Goal: Task Accomplishment & Management: Manage account settings

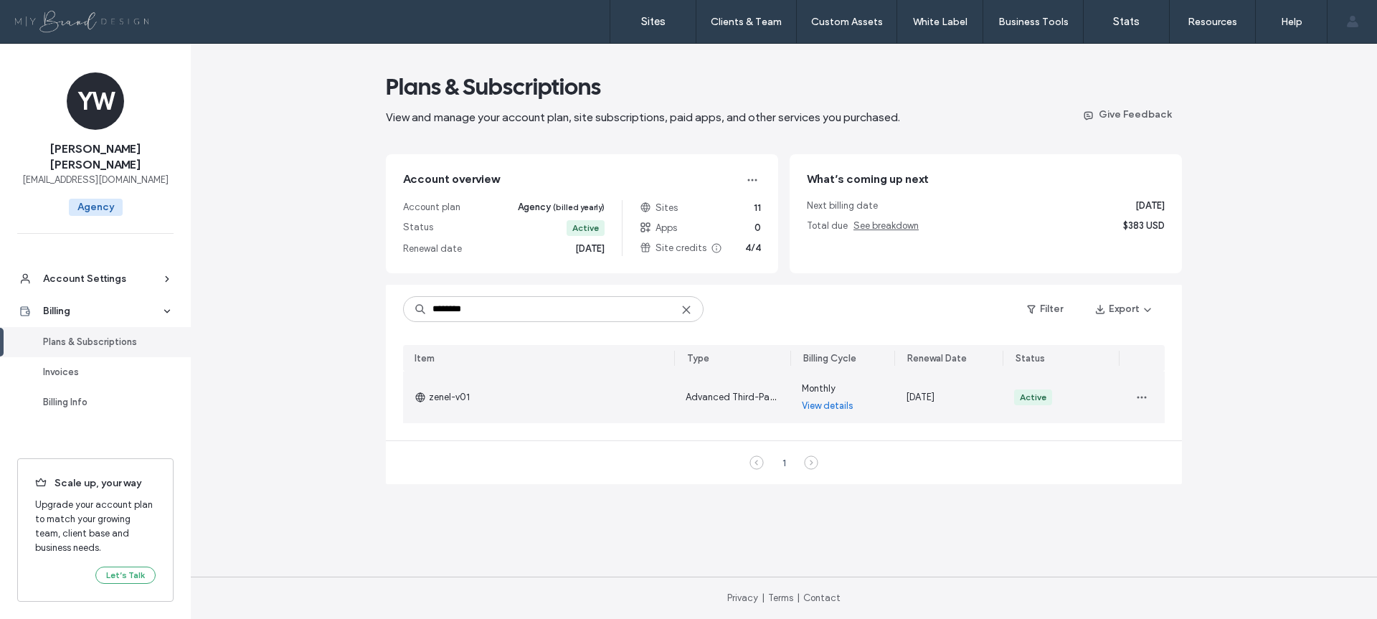
click at [813, 405] on link "View details" at bounding box center [828, 406] width 52 height 14
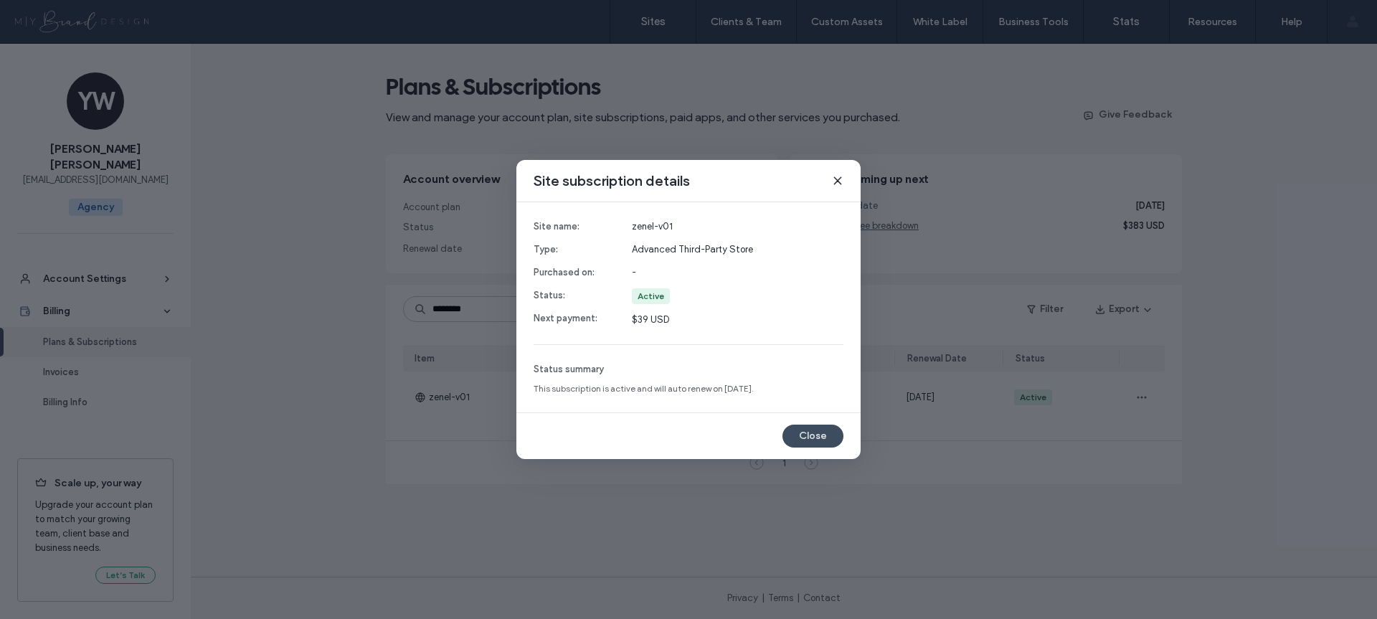
click at [818, 437] on button "Close" at bounding box center [812, 436] width 61 height 23
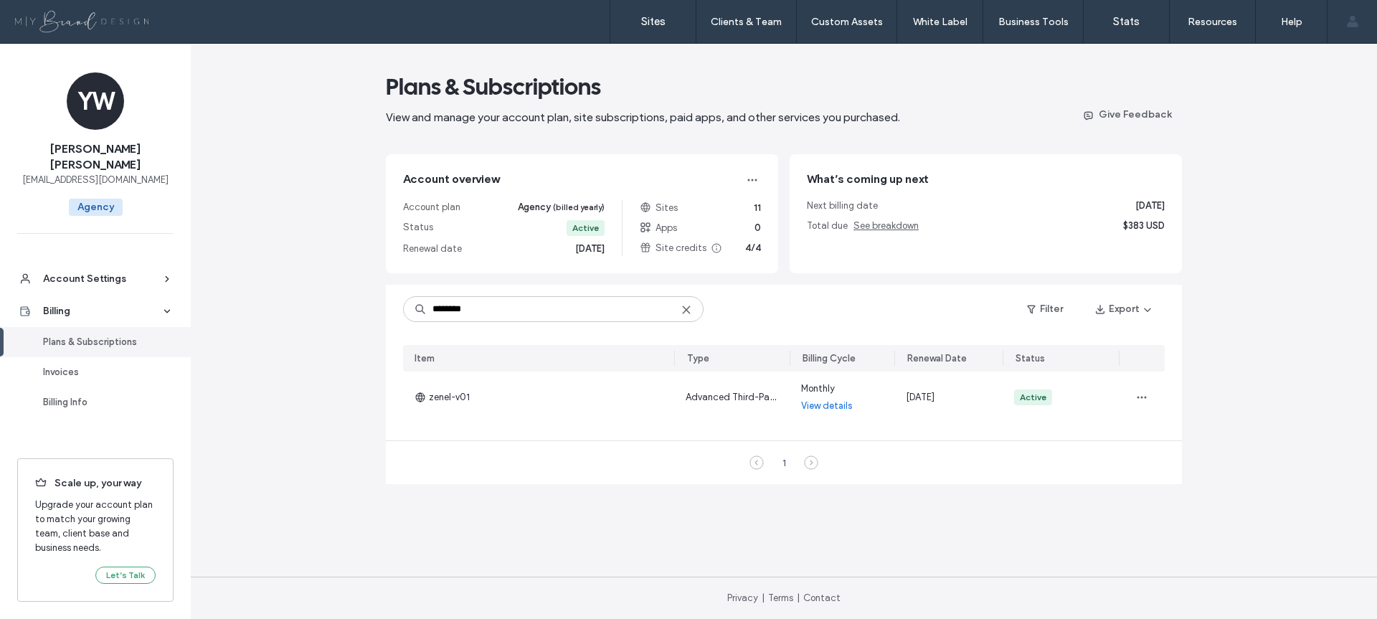
drag, startPoint x: 791, startPoint y: 356, endPoint x: 858, endPoint y: 361, distance: 67.5
click at [858, 361] on div "Billing Cycle" at bounding box center [842, 358] width 105 height 27
drag, startPoint x: 775, startPoint y: 359, endPoint x: 709, endPoint y: 365, distance: 66.3
click at [895, 363] on div "Item Type Billing Cycle Renewal Date Status" at bounding box center [784, 358] width 762 height 27
drag, startPoint x: 675, startPoint y: 356, endPoint x: 618, endPoint y: 355, distance: 56.7
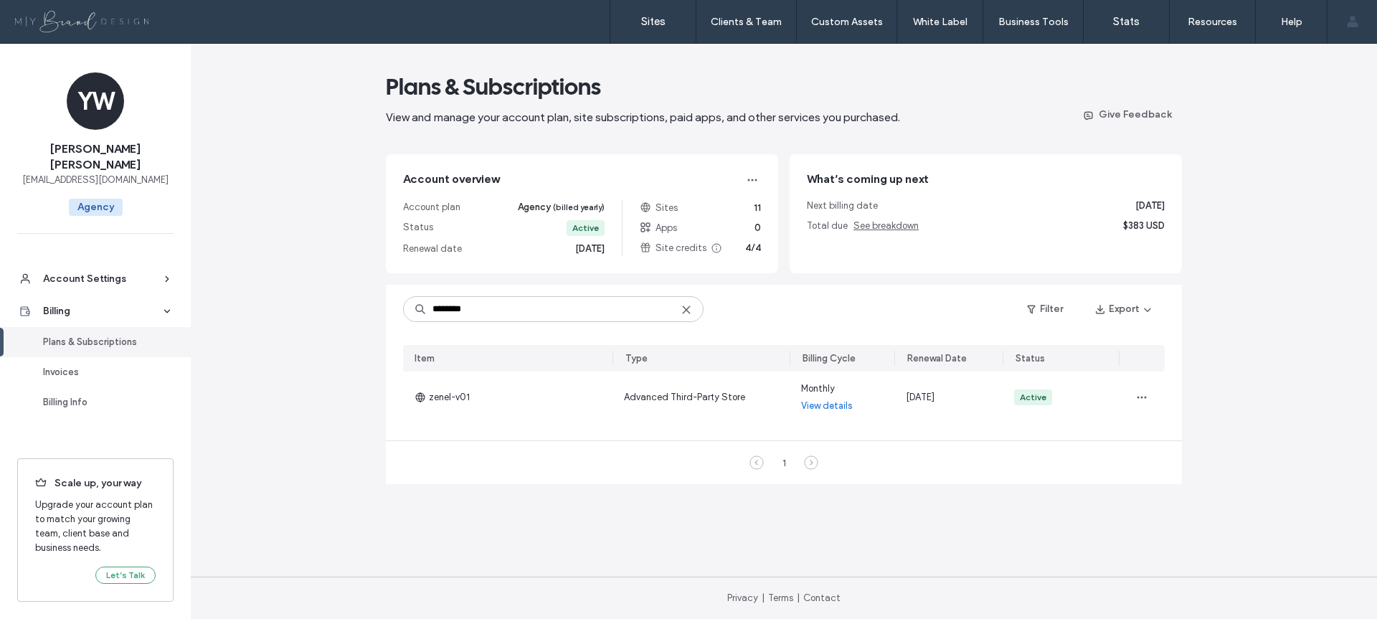
click at [615, 354] on div at bounding box center [613, 358] width 3 height 27
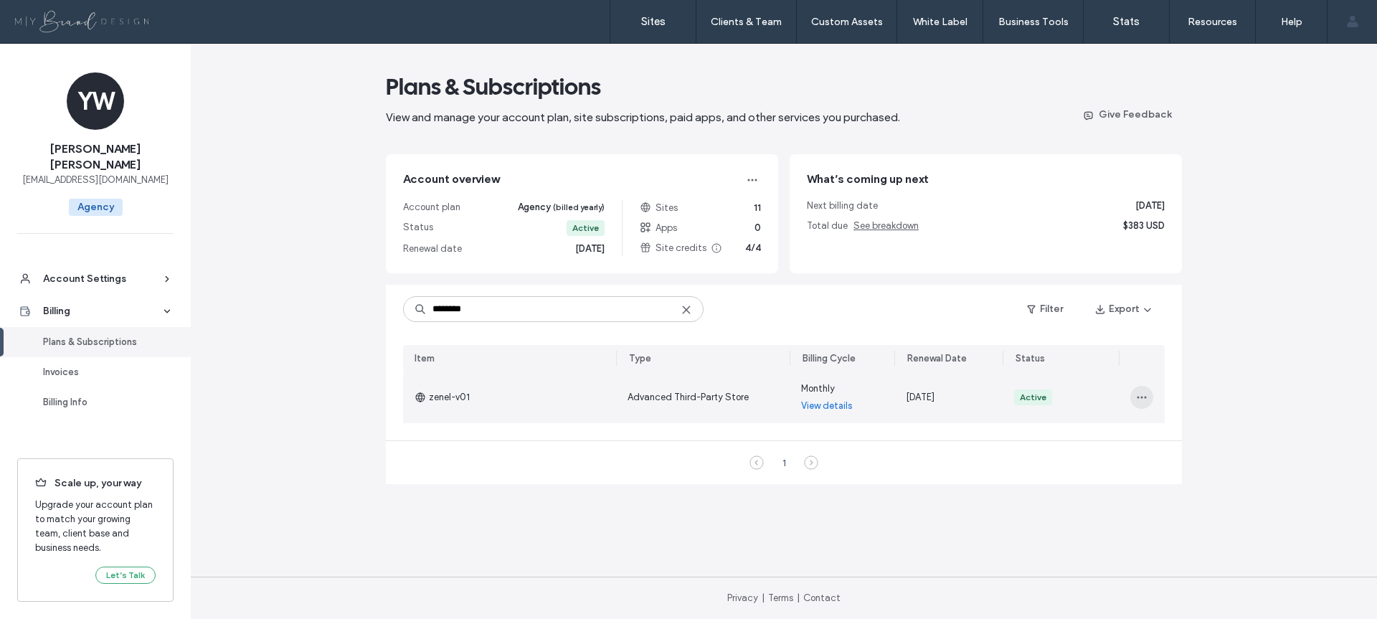
click at [1140, 399] on icon "button" at bounding box center [1141, 397] width 11 height 11
click at [1165, 549] on span "View Payment History" at bounding box center [1188, 543] width 92 height 14
